Goal: Feedback & Contribution: Leave review/rating

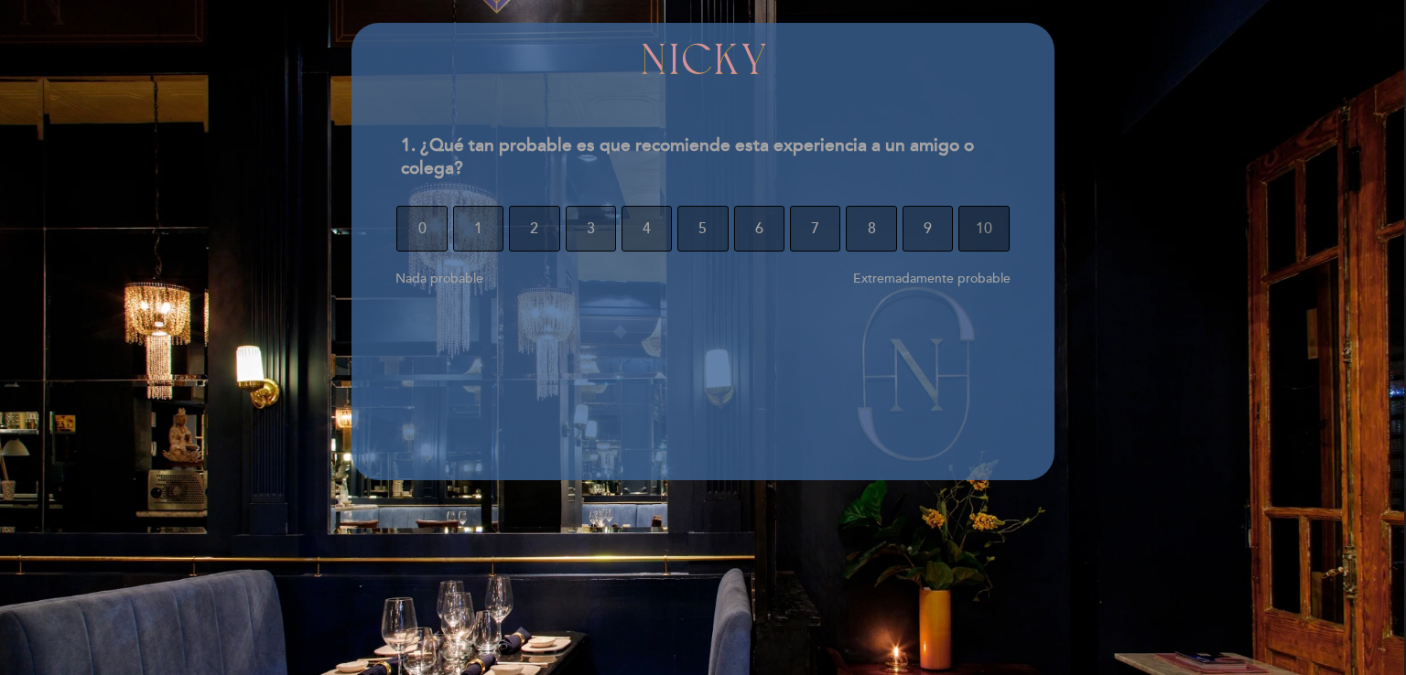
click at [975, 234] on button "10" at bounding box center [983, 229] width 50 height 46
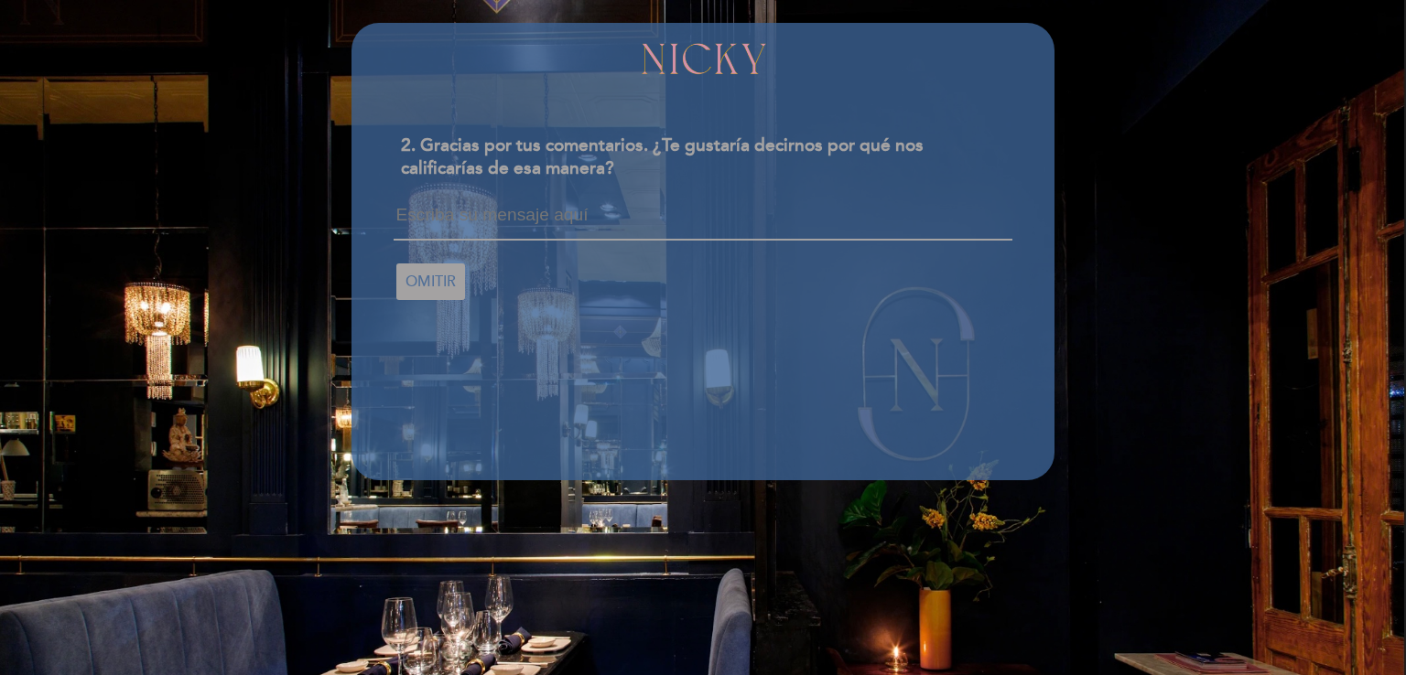
click at [489, 225] on textarea at bounding box center [702, 223] width 618 height 35
type textarea "el lugar, el aroma, la comida, la musica, todo en armonia, me encanta!"
click at [480, 285] on span "CONTINUAR" at bounding box center [448, 279] width 87 height 51
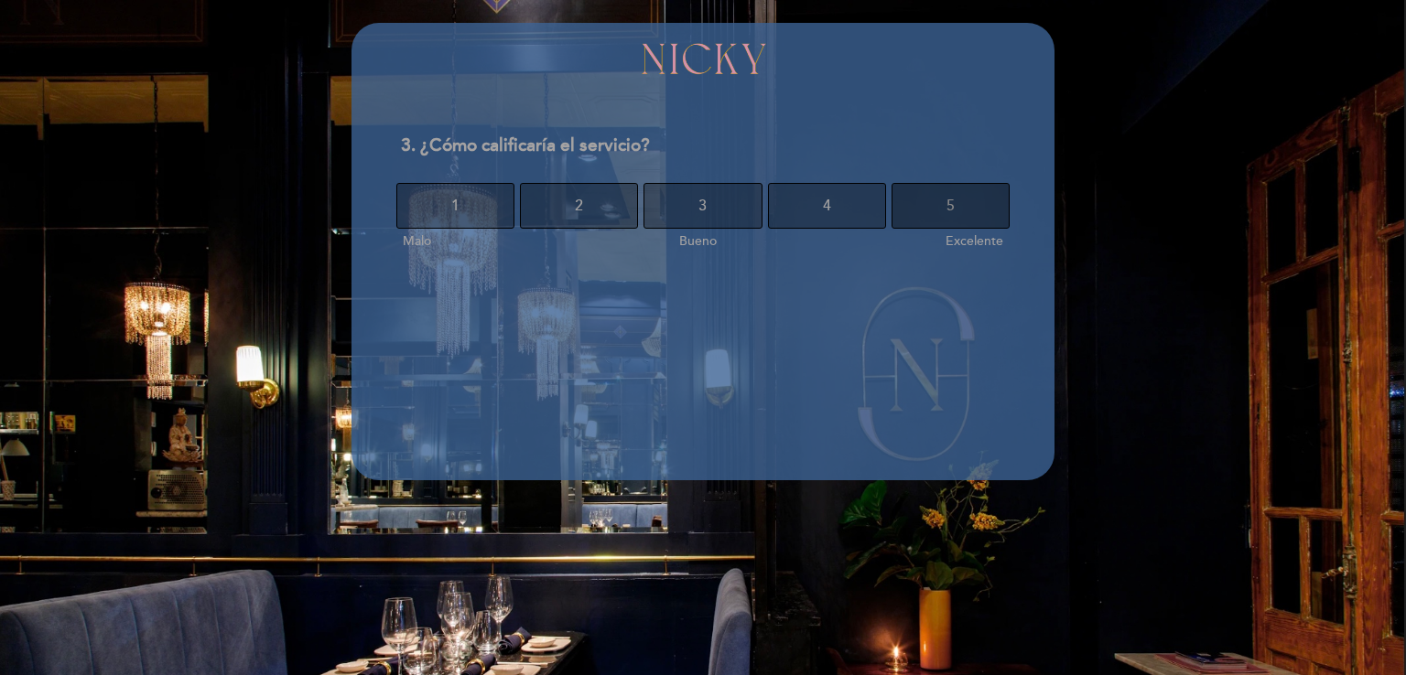
click at [971, 199] on button "5" at bounding box center [950, 206] width 118 height 46
click at [968, 202] on button "5" at bounding box center [950, 206] width 118 height 46
click at [968, 202] on button "10" at bounding box center [981, 206] width 57 height 46
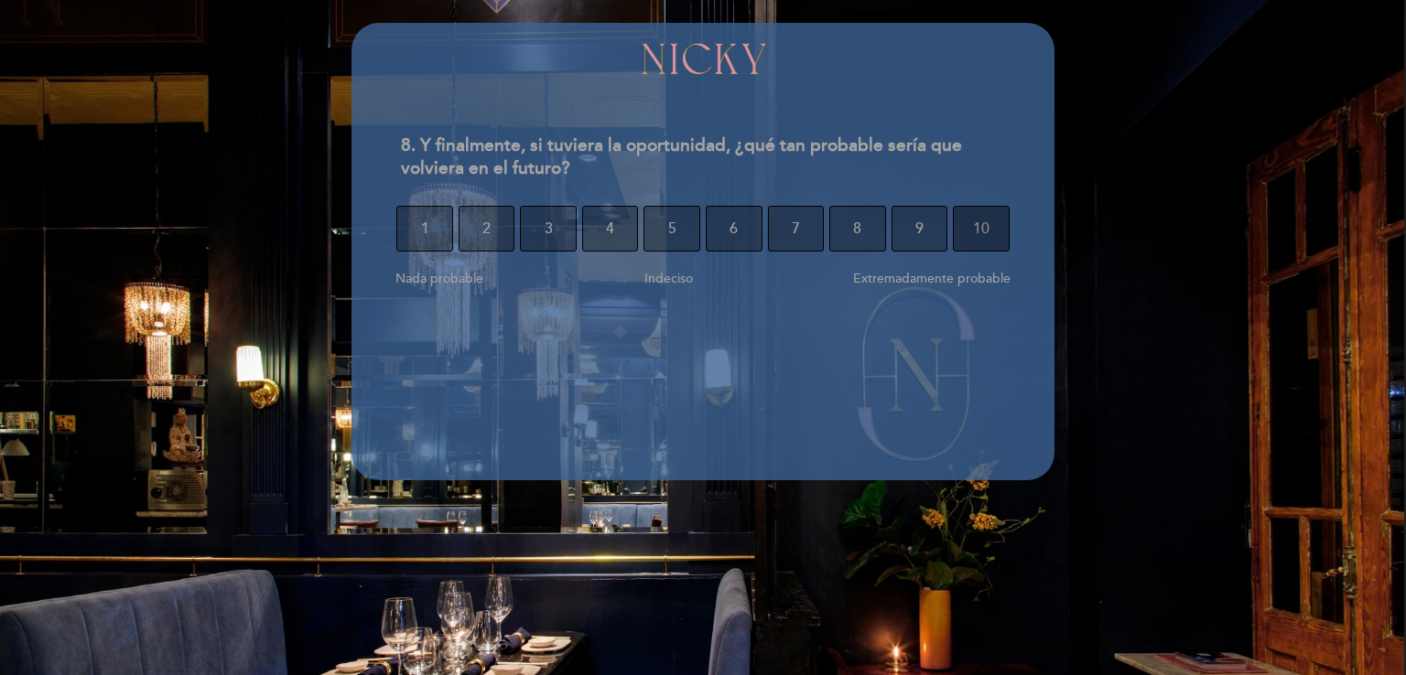
click at [983, 229] on span "10" at bounding box center [981, 228] width 16 height 51
select select "es"
